Goal: Task Accomplishment & Management: Manage account settings

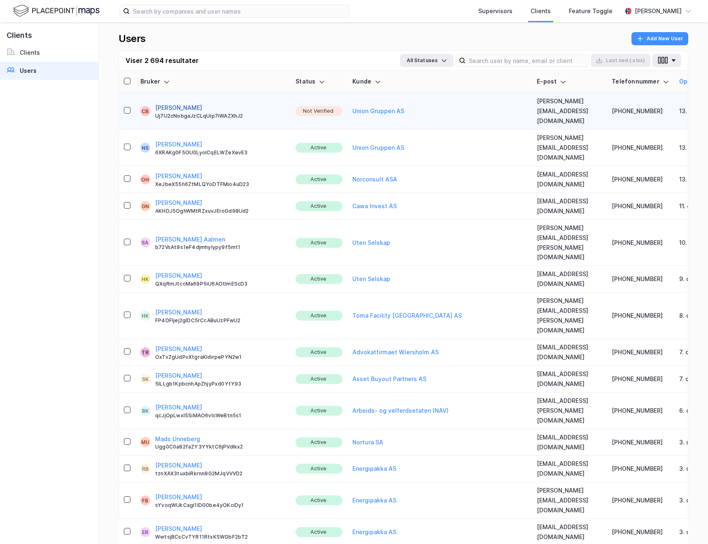
click at [179, 104] on button "[PERSON_NAME]" at bounding box center [178, 108] width 47 height 10
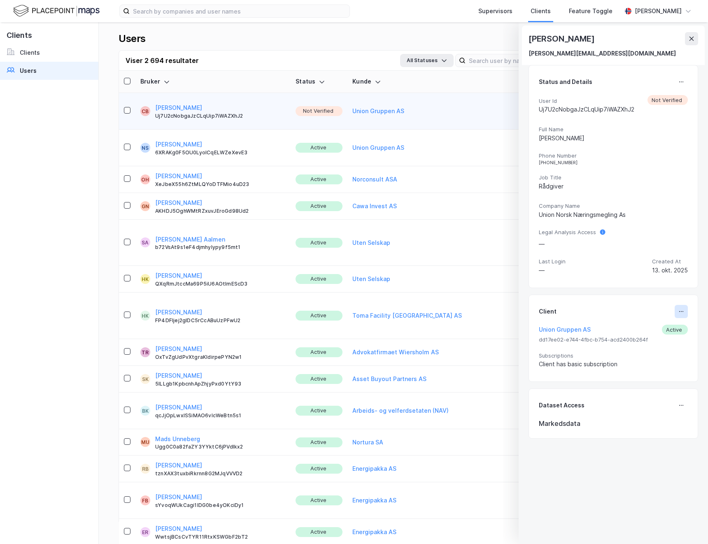
click at [678, 309] on icon at bounding box center [681, 311] width 7 height 7
click at [639, 316] on div "Set Client" at bounding box center [653, 315] width 28 height 10
click at [678, 83] on icon at bounding box center [681, 82] width 7 height 7
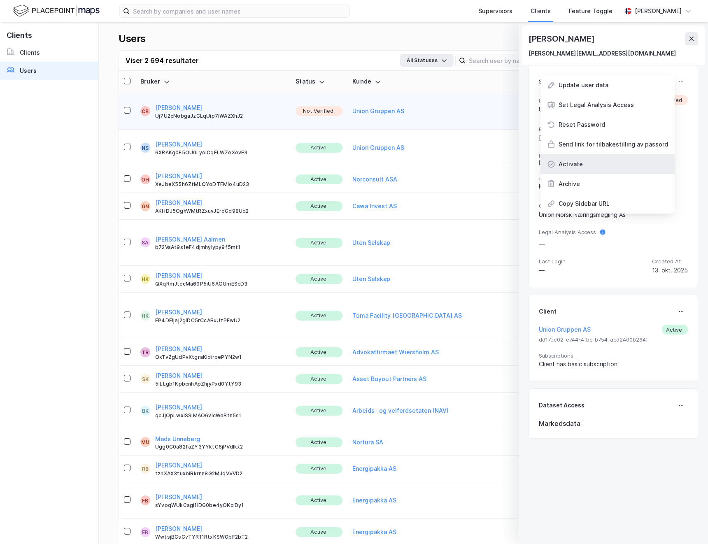
click at [588, 161] on div "Activate" at bounding box center [607, 164] width 134 height 20
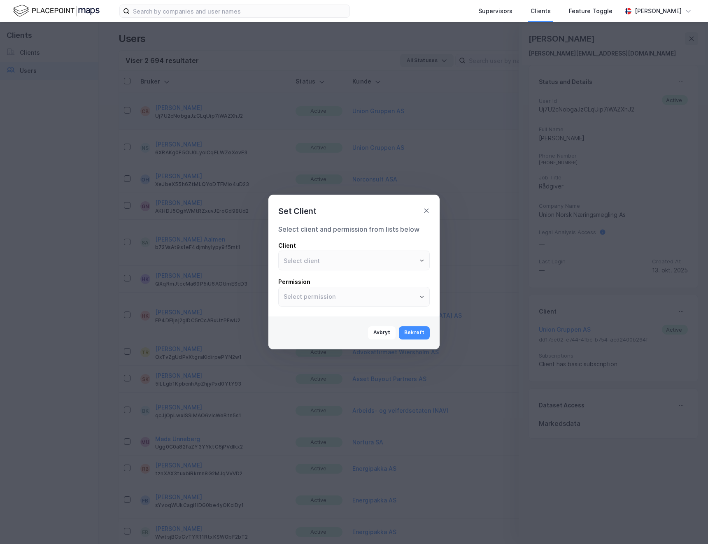
type input "Union Gruppen AS"
type input "User"
click at [424, 212] on icon at bounding box center [426, 210] width 7 height 7
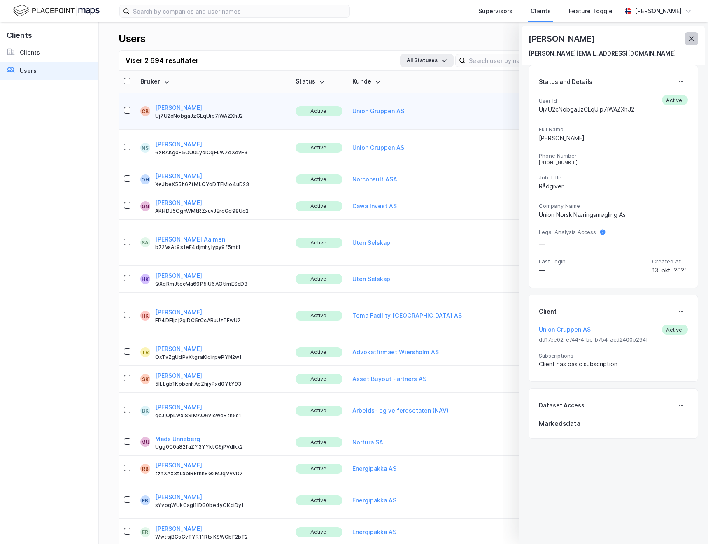
click at [695, 39] on button at bounding box center [691, 38] width 13 height 13
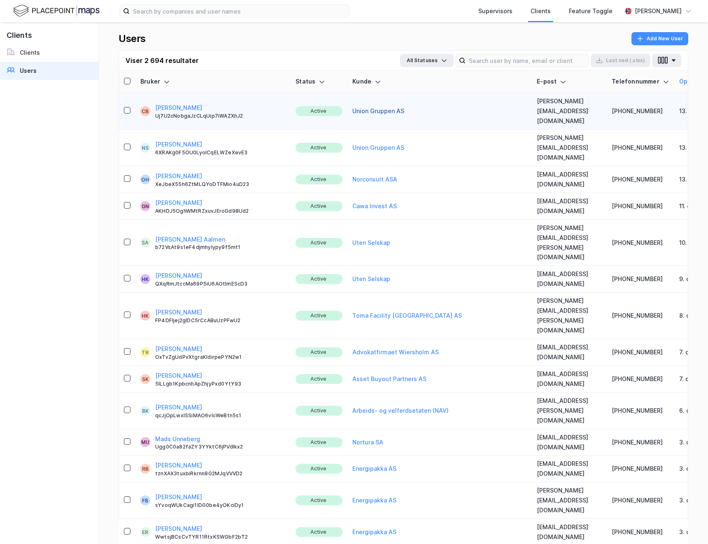
click at [352, 106] on button "Union Gruppen AS" at bounding box center [378, 111] width 52 height 10
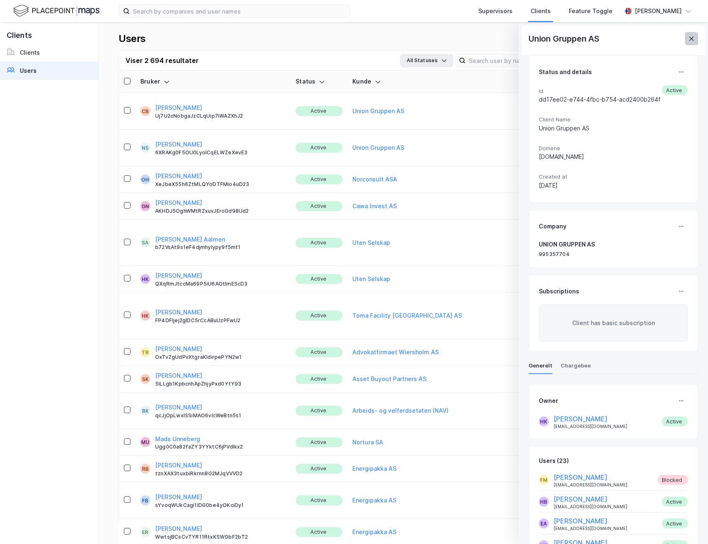
click at [691, 37] on icon at bounding box center [691, 38] width 7 height 7
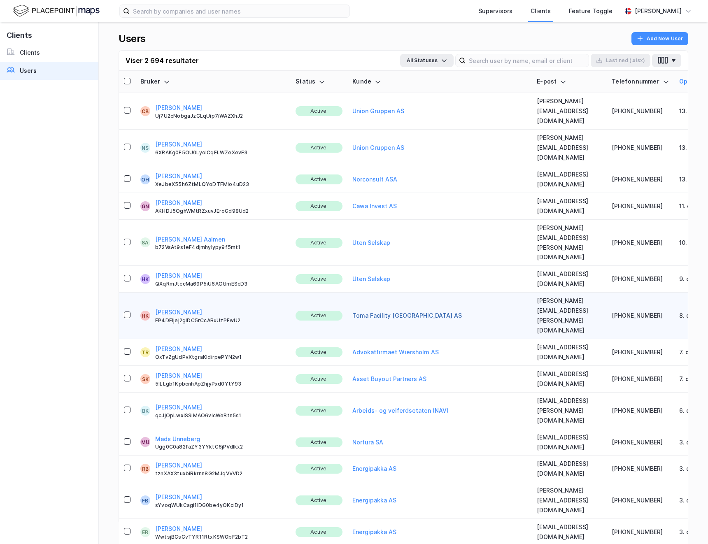
click at [361, 311] on button "Toma Facility [GEOGRAPHIC_DATA] AS" at bounding box center [406, 316] width 109 height 10
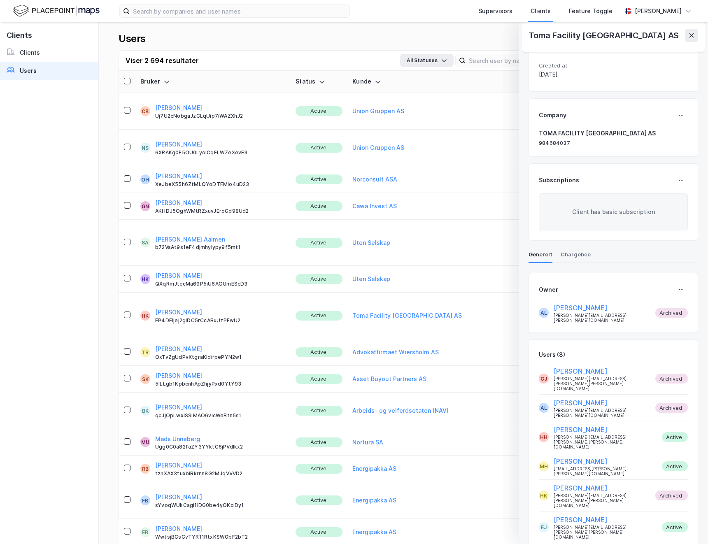
scroll to position [116, 0]
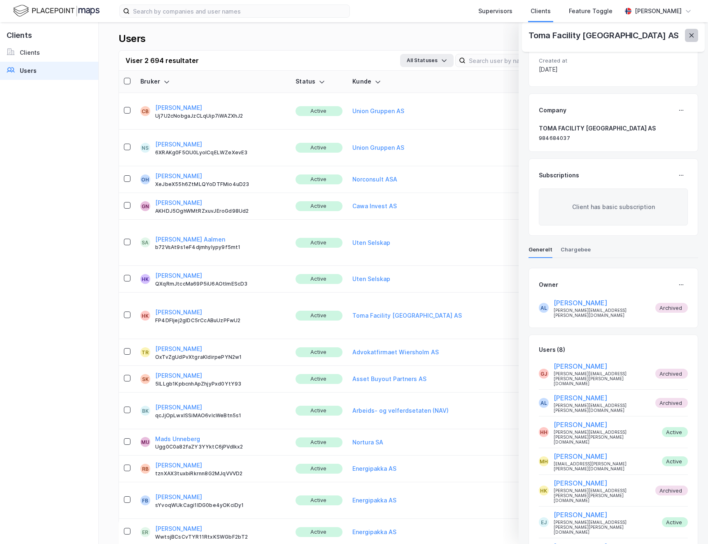
click at [692, 33] on icon at bounding box center [691, 35] width 5 height 4
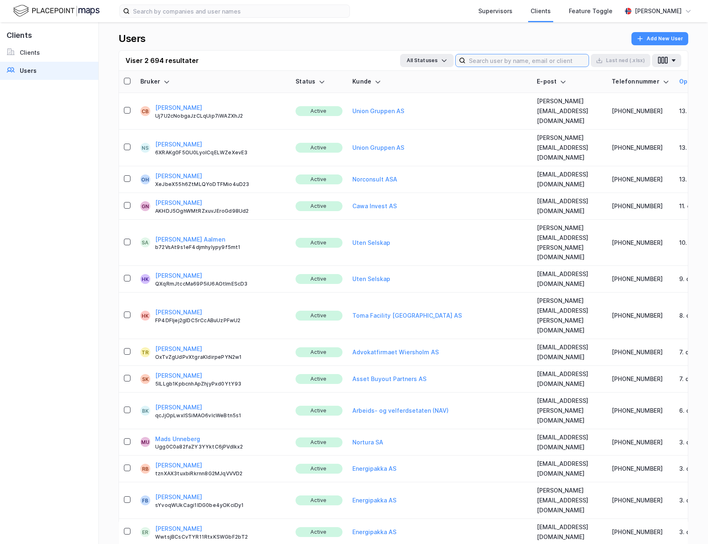
click at [487, 59] on input at bounding box center [526, 60] width 123 height 12
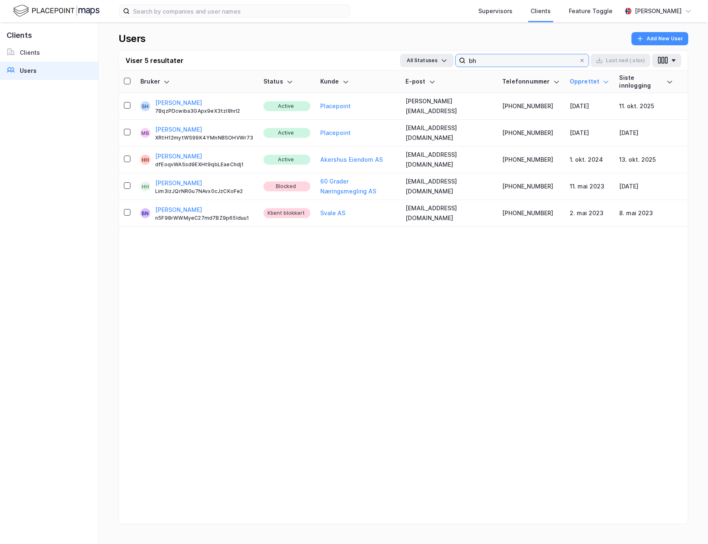
type input "b"
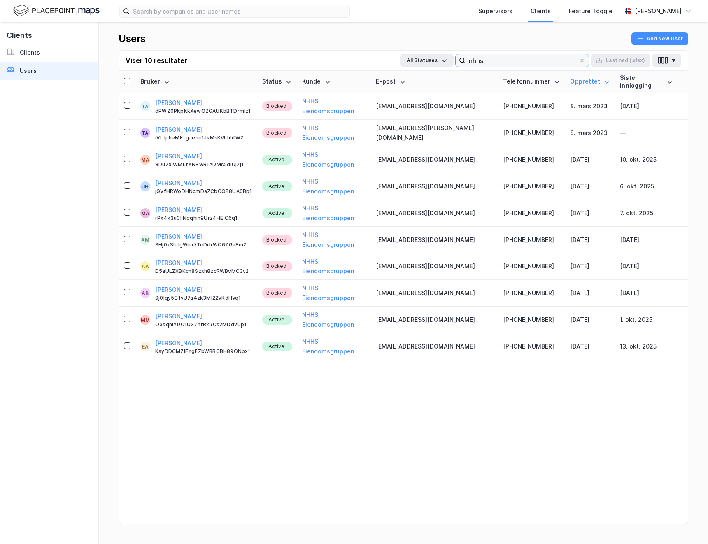
type input "nhhs"
click at [183, 205] on button "[PERSON_NAME]" at bounding box center [178, 210] width 47 height 10
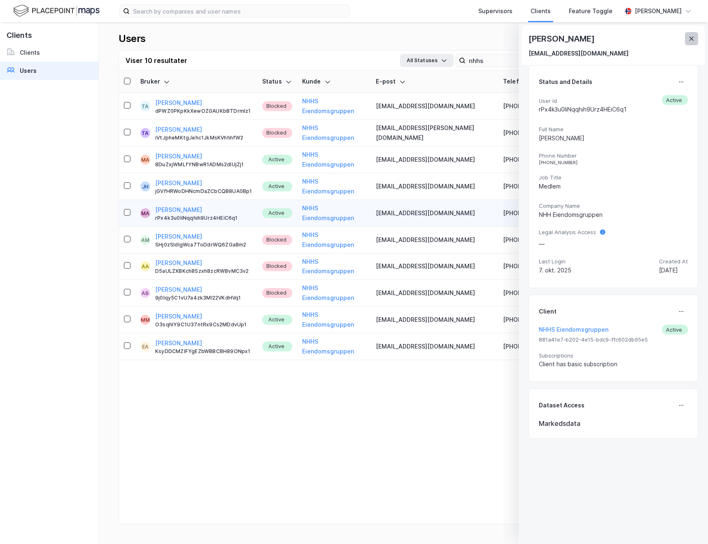
click at [690, 41] on icon at bounding box center [691, 38] width 7 height 7
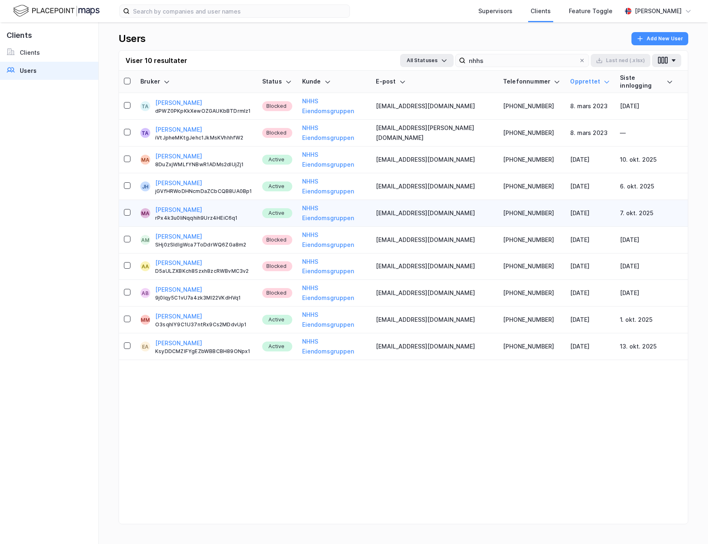
click at [635, 82] on div "Siste innlogging" at bounding box center [646, 81] width 53 height 15
